Goal: Transaction & Acquisition: Book appointment/travel/reservation

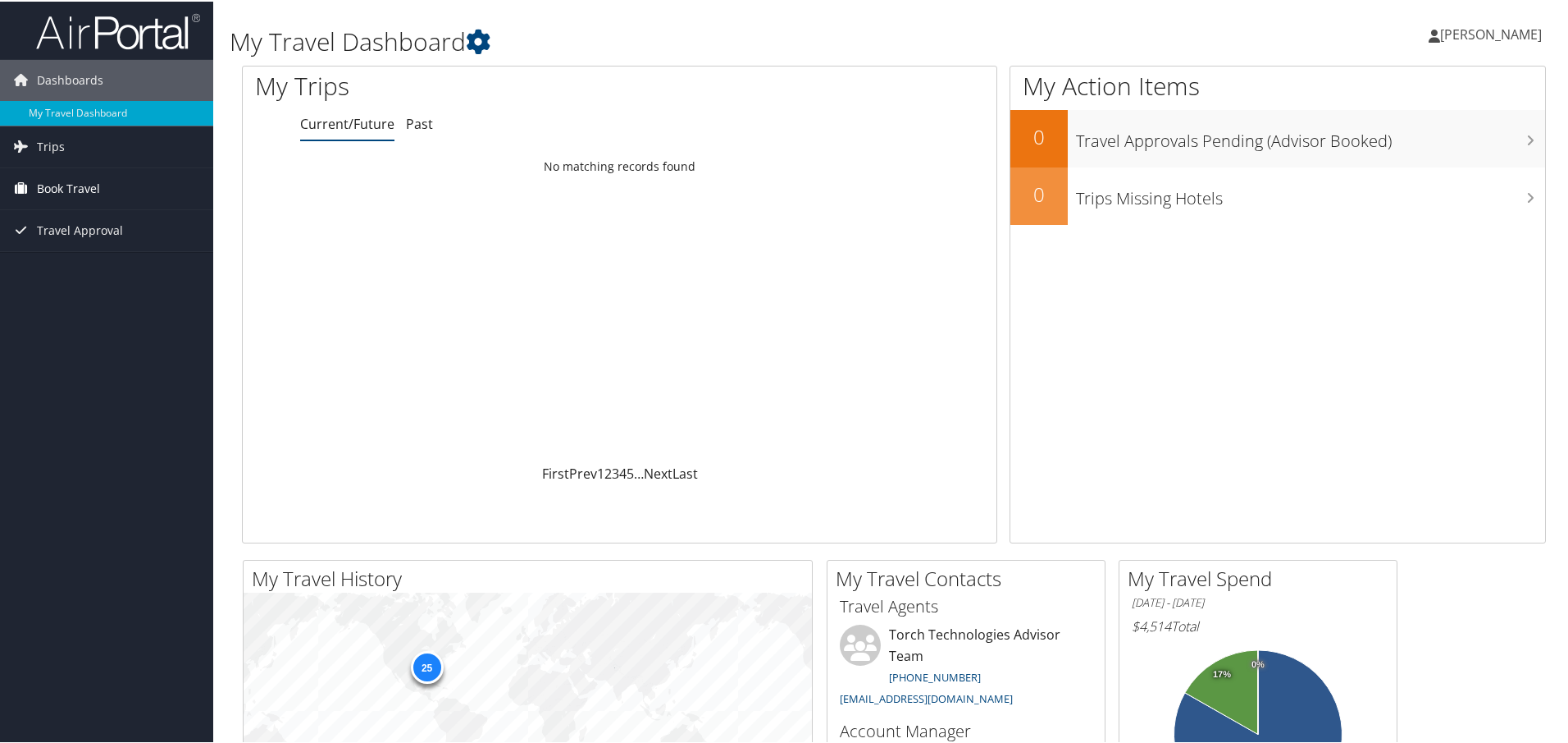
click at [82, 188] on span "Book Travel" at bounding box center [69, 187] width 63 height 41
click at [118, 266] on link "Book/Manage Online Trips" at bounding box center [106, 268] width 213 height 24
click at [82, 188] on span "Book Travel" at bounding box center [69, 187] width 63 height 41
click at [85, 270] on link "Book/Manage Online Trips" at bounding box center [106, 268] width 213 height 24
